Goal: Find specific page/section: Find specific page/section

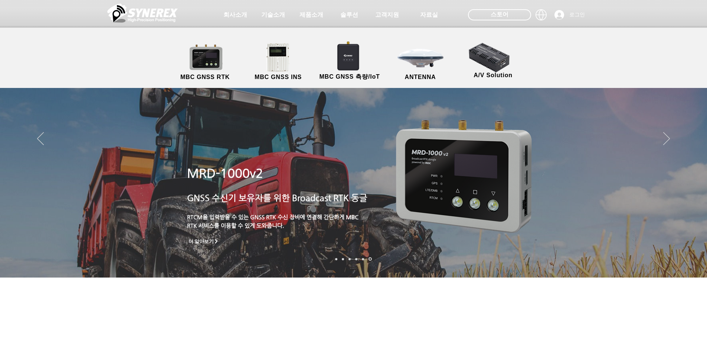
click at [286, 47] on link "MBC GNSS INS" at bounding box center [278, 62] width 67 height 39
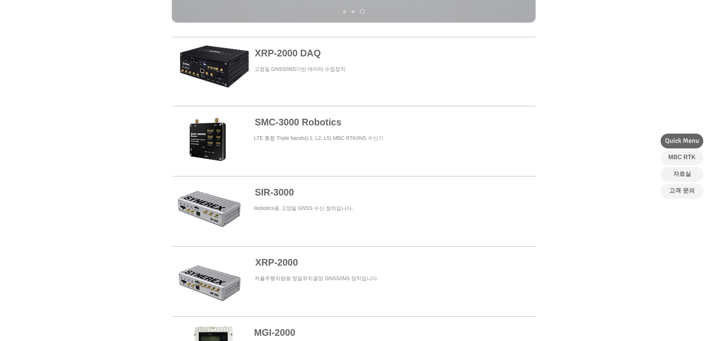
scroll to position [247, 0]
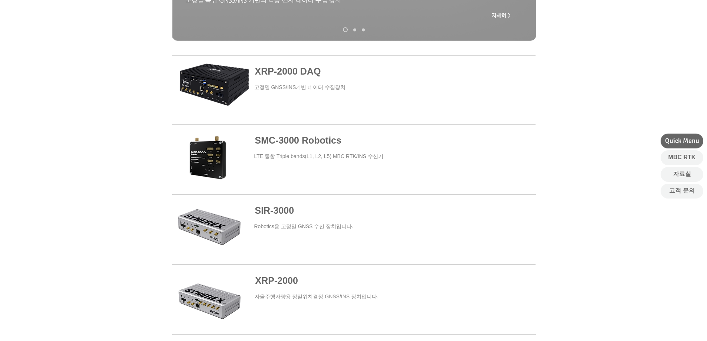
click at [218, 167] on span at bounding box center [354, 159] width 364 height 67
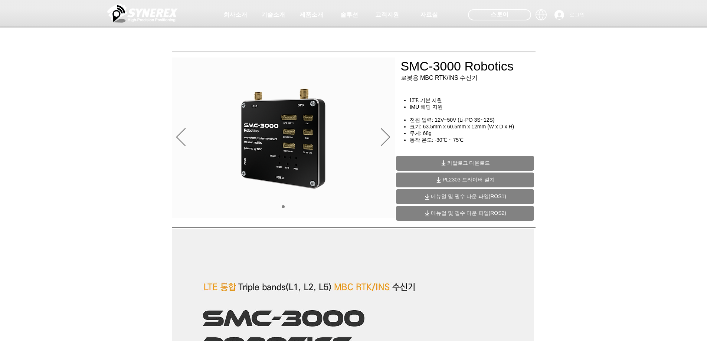
click at [401, 68] on div at bounding box center [353, 55] width 707 height 110
drag, startPoint x: 399, startPoint y: 69, endPoint x: 509, endPoint y: 65, distance: 109.5
click at [507, 65] on div at bounding box center [353, 55] width 707 height 110
drag, startPoint x: 514, startPoint y: 64, endPoint x: 381, endPoint y: 62, distance: 133.6
click at [381, 62] on div at bounding box center [353, 55] width 707 height 110
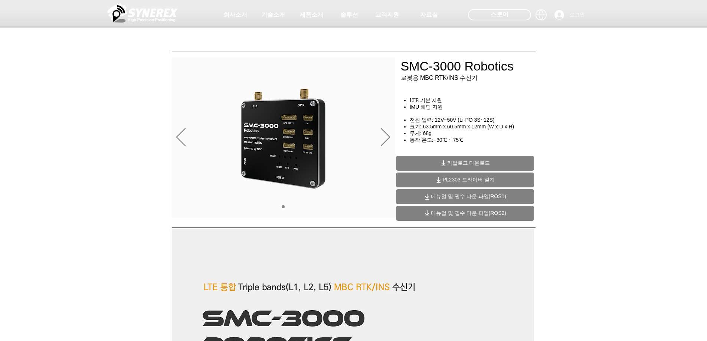
scroll to position [1, 0]
